Goal: Information Seeking & Learning: Learn about a topic

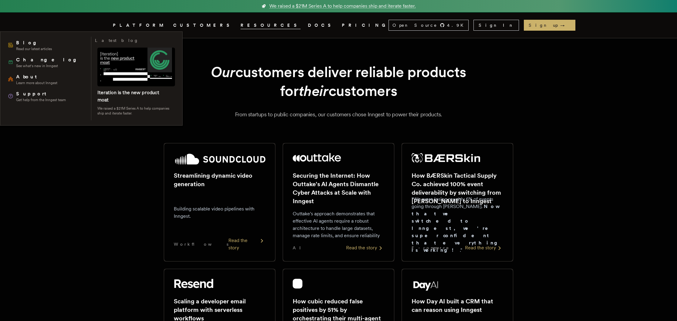
click at [241, 27] on span "RESOURCES" at bounding box center [271, 26] width 60 height 8
click at [244, 27] on span "RESOURCES" at bounding box center [271, 26] width 60 height 8
click at [63, 47] on link "Blog Read our latest articles" at bounding box center [46, 45] width 82 height 17
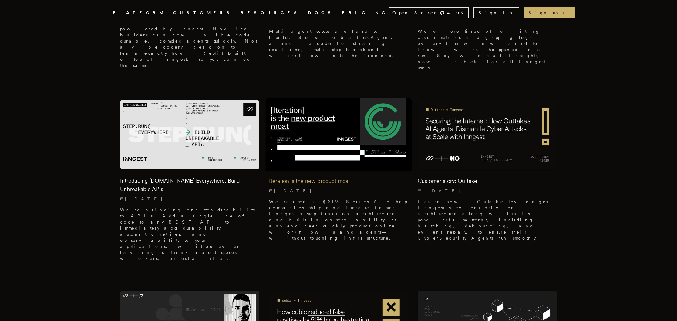
scroll to position [305, 0]
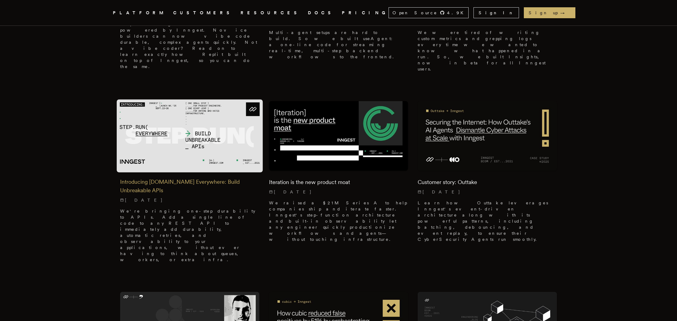
click at [187, 99] on img at bounding box center [190, 135] width 146 height 73
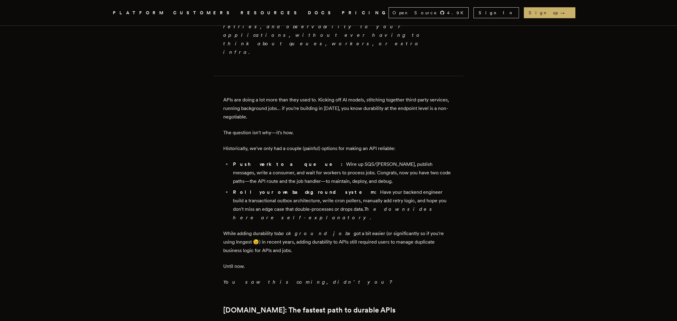
scroll to position [392, 0]
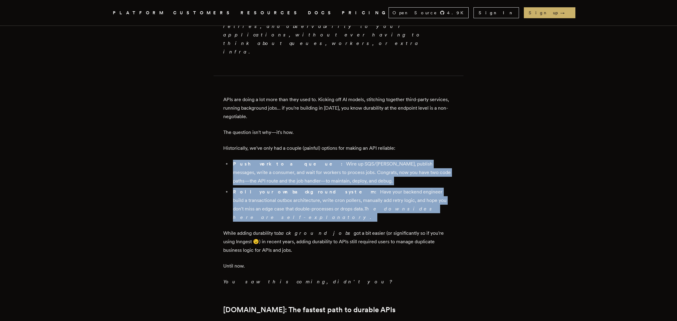
drag, startPoint x: 402, startPoint y: 173, endPoint x: 234, endPoint y: 123, distance: 175.6
click at [234, 160] on ul "Push work to a queue: Wire up SQS/Kafka, publish messages, write a consumer, an…" at bounding box center [338, 191] width 231 height 62
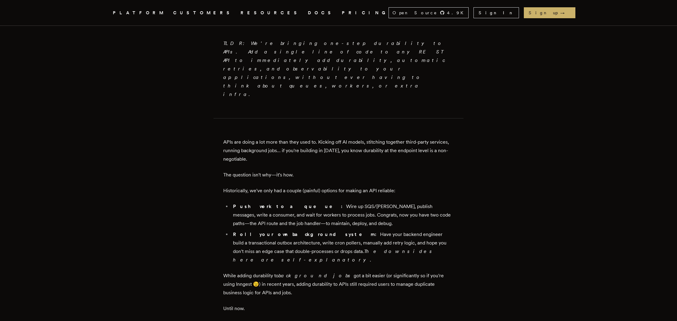
scroll to position [302, 0]
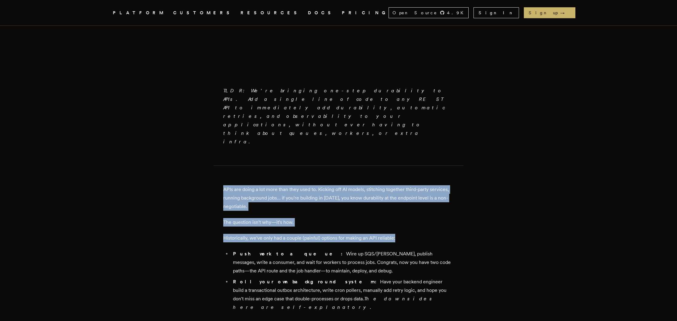
drag, startPoint x: 405, startPoint y: 202, endPoint x: 226, endPoint y: 152, distance: 186.4
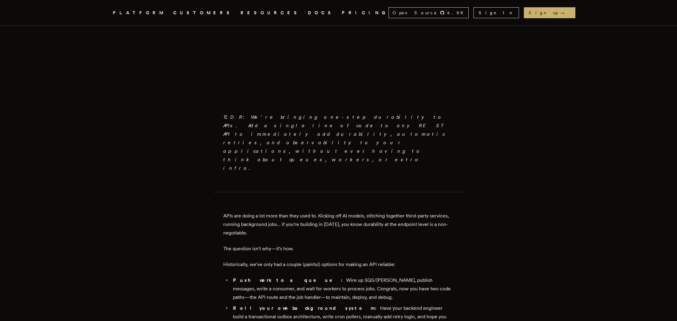
scroll to position [200, 0]
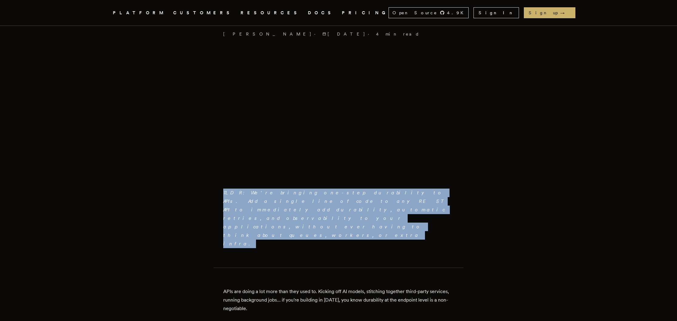
drag, startPoint x: 245, startPoint y: 193, endPoint x: 192, endPoint y: 187, distance: 53.9
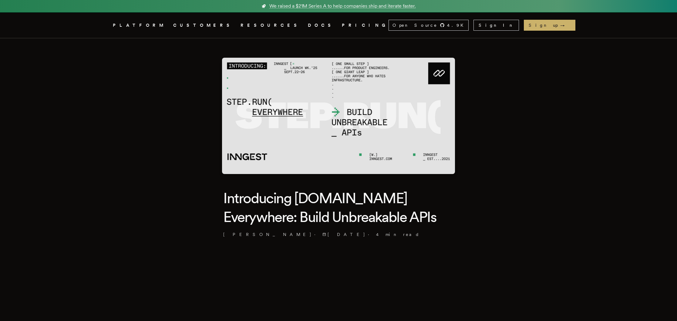
scroll to position [0, 0]
drag, startPoint x: 106, startPoint y: 134, endPoint x: 108, endPoint y: 129, distance: 5.7
